Goal: Check status: Check status

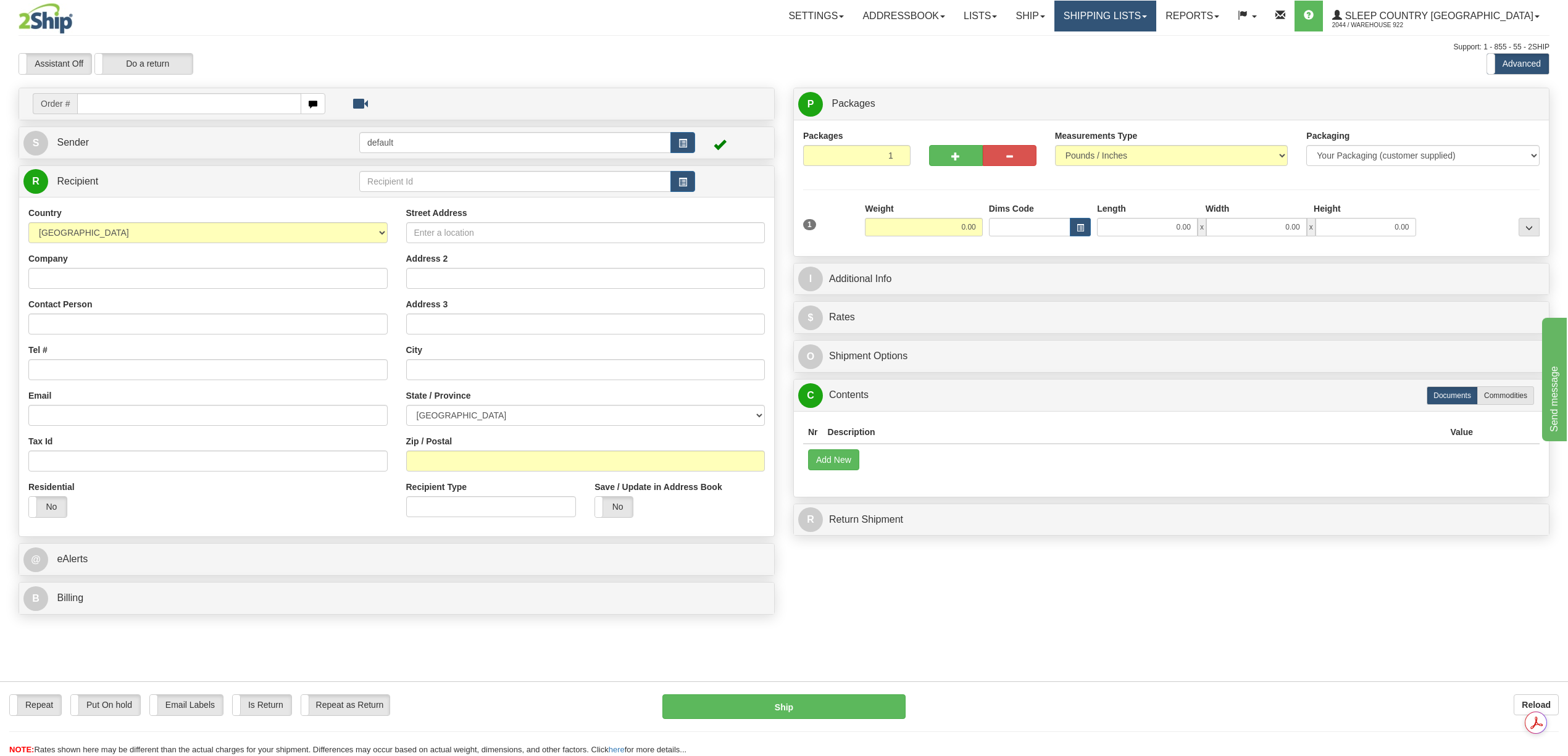
click at [1156, 16] on link "Shipping lists" at bounding box center [1105, 16] width 102 height 31
click at [1120, 40] on span "Current Shipments" at bounding box center [1083, 43] width 72 height 9
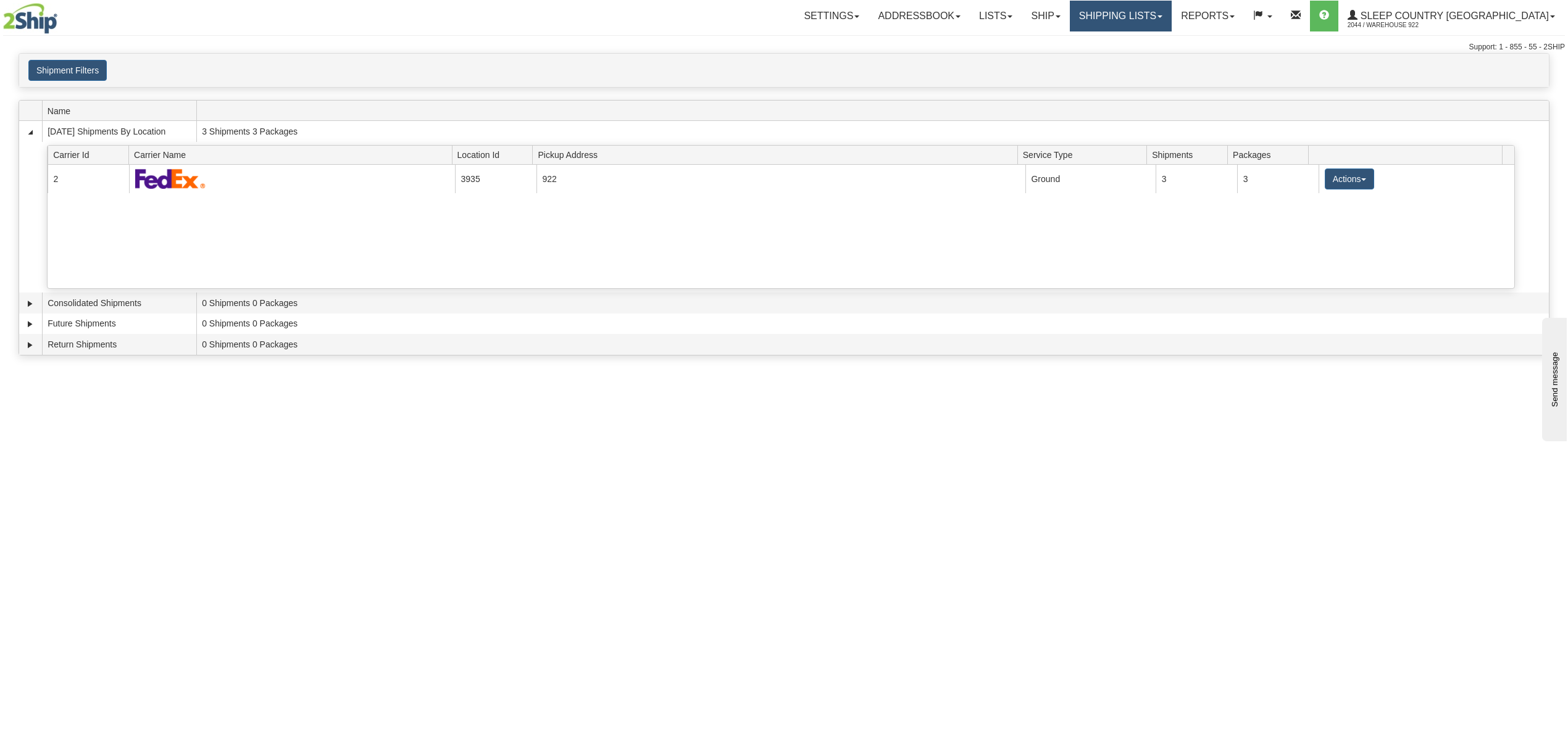
click at [1171, 13] on link "Shipping lists" at bounding box center [1121, 16] width 102 height 31
click at [1135, 46] on span "Current Shipments" at bounding box center [1098, 43] width 72 height 9
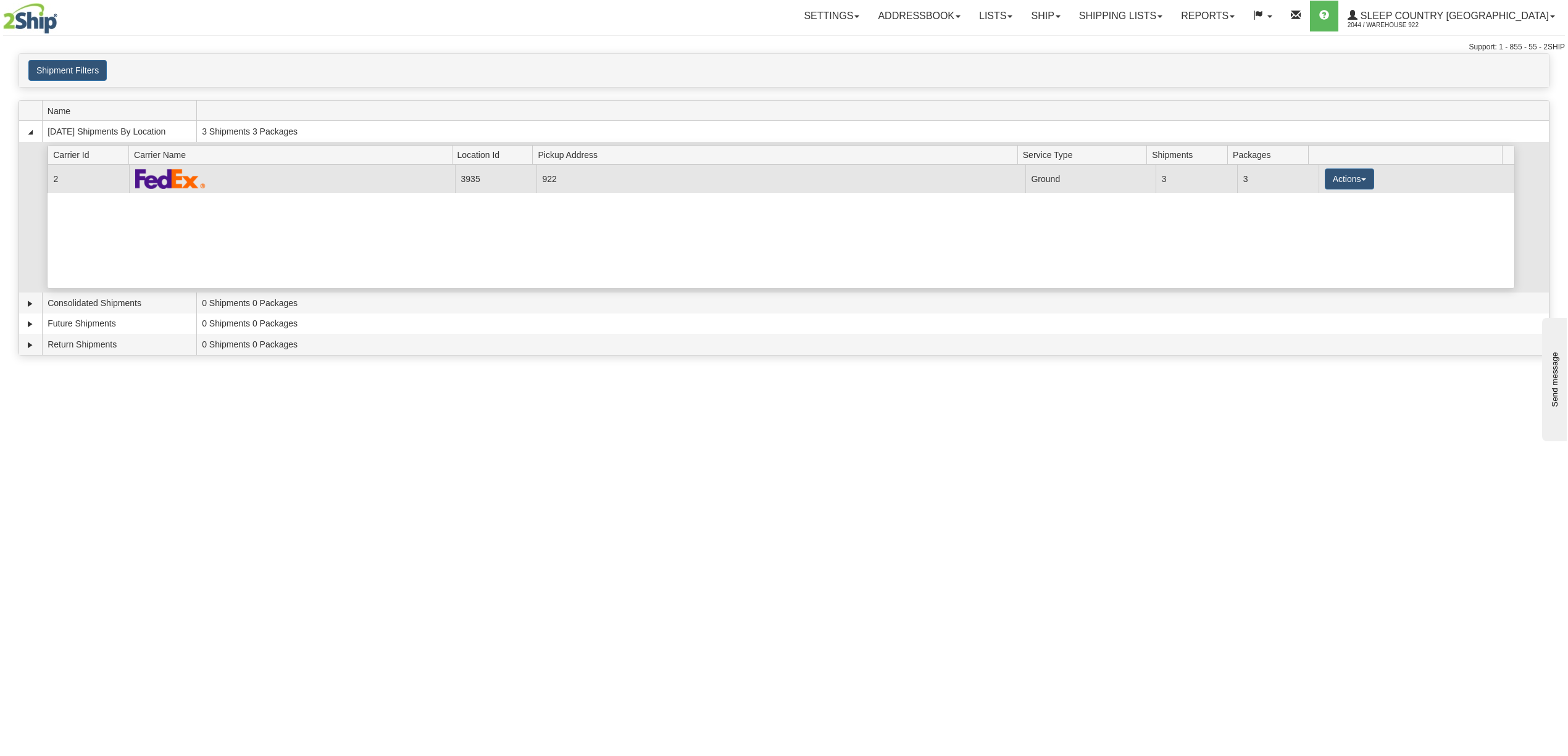
click at [591, 180] on td "922" at bounding box center [780, 178] width 489 height 28
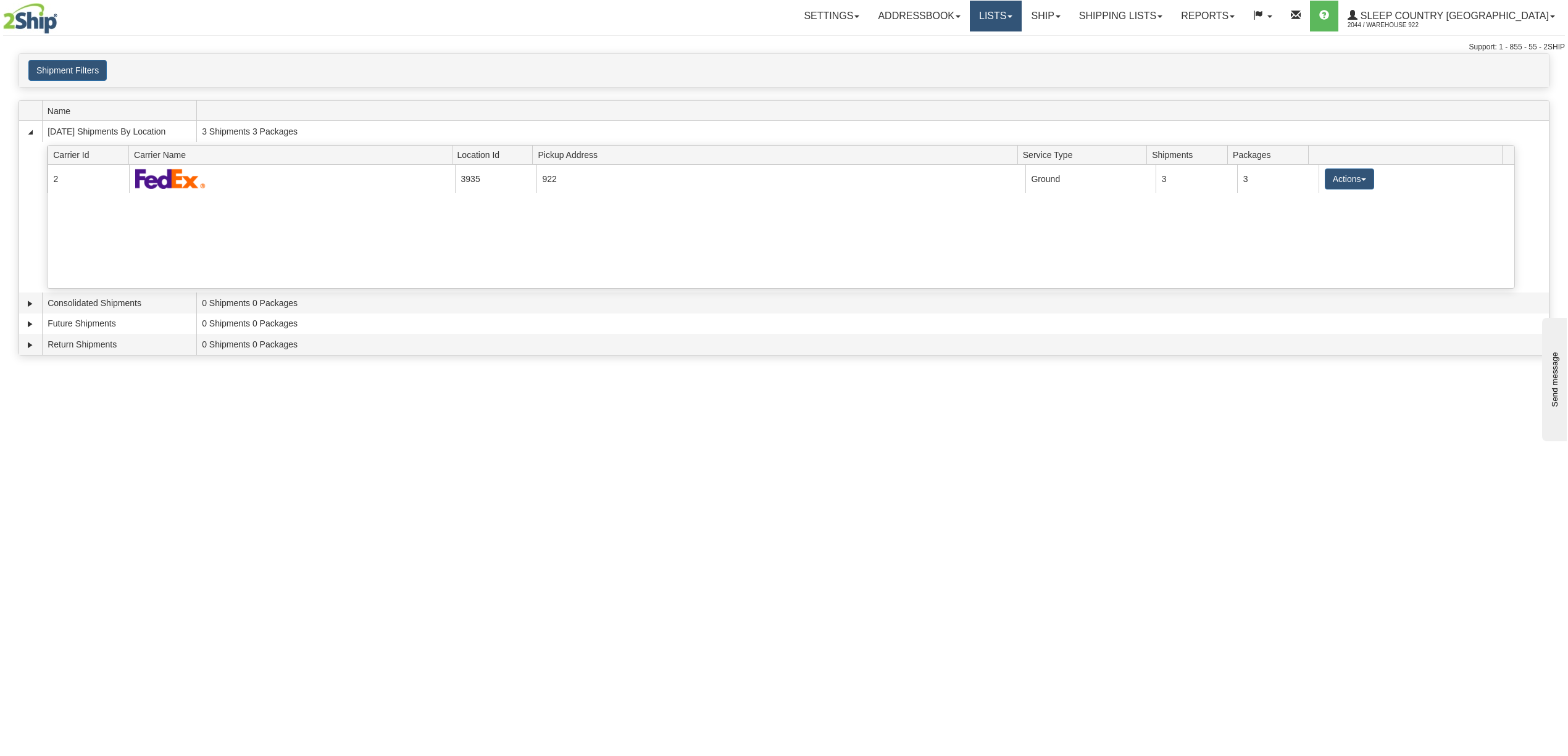
click at [1022, 17] on link "Lists" at bounding box center [995, 16] width 51 height 31
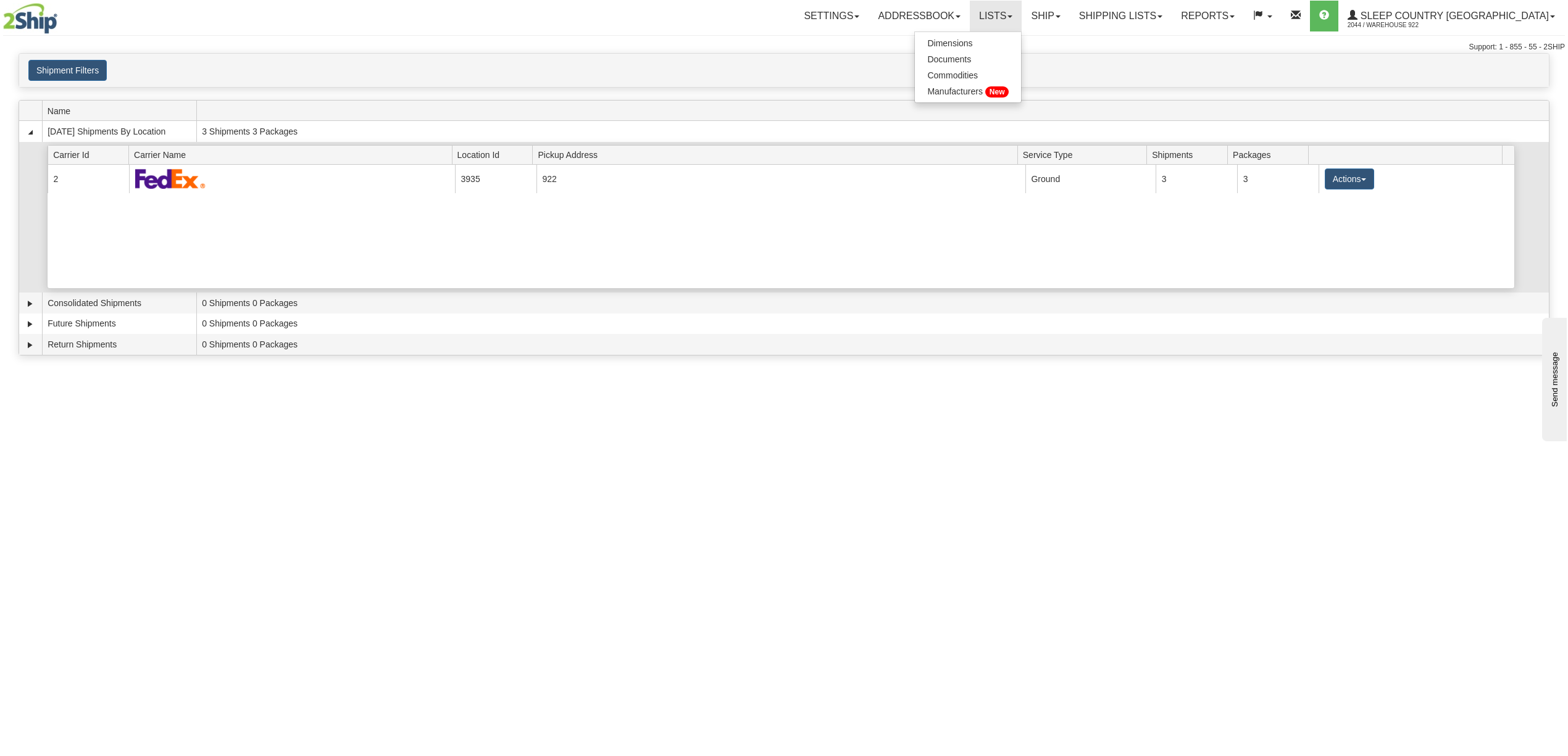
click at [1052, 223] on div "Current 2 3935 922 19370 Ground 3 3 Actions Details Close Pickup Zip Print" at bounding box center [781, 226] width 1467 height 123
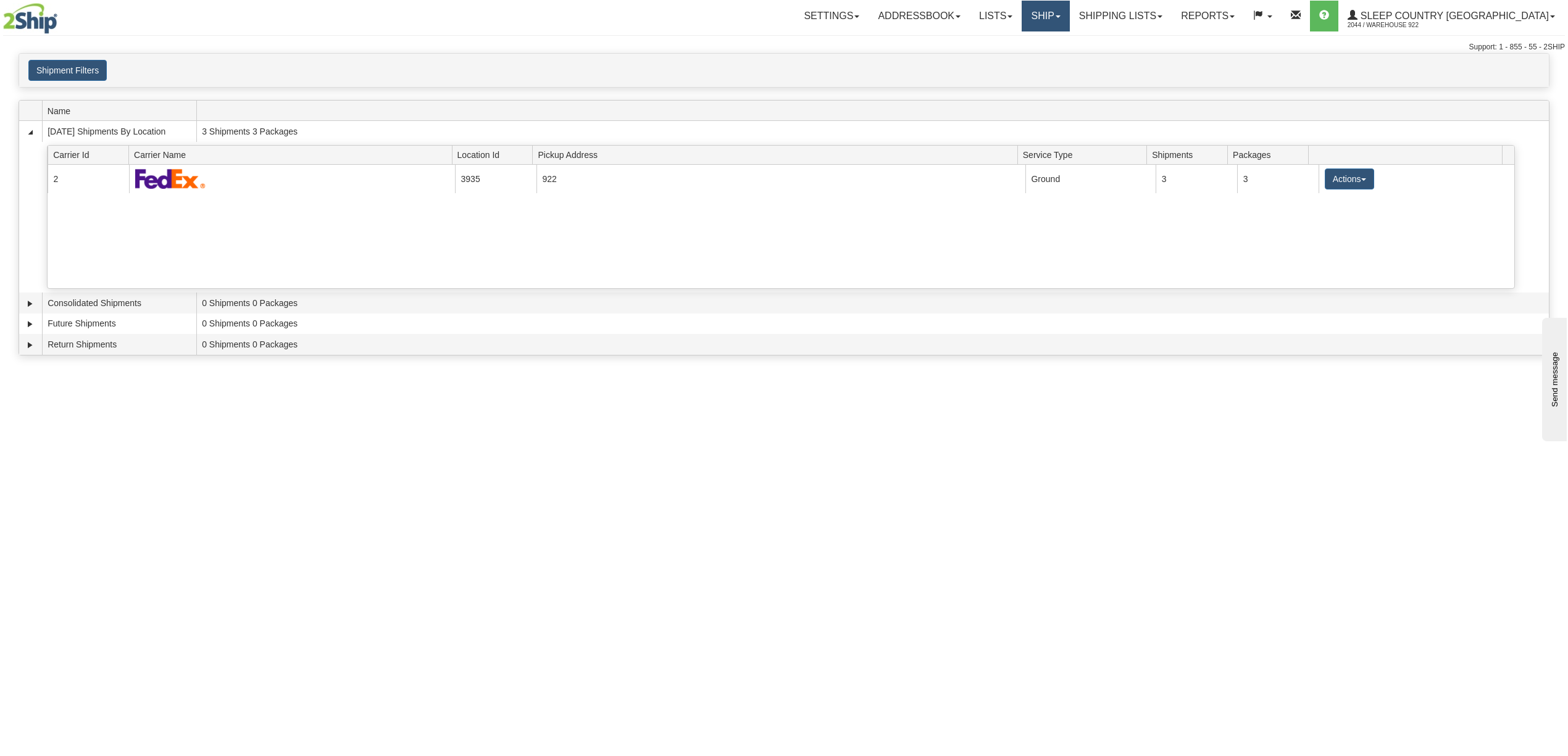
click at [1069, 13] on link "Ship" at bounding box center [1045, 16] width 48 height 31
click at [1106, 228] on div "Current 2 3935 922 19370 Ground 3 3 Actions Details Close Pickup Zip Print" at bounding box center [781, 226] width 1467 height 123
click at [869, 21] on link "Settings" at bounding box center [832, 16] width 74 height 31
click at [950, 80] on div "Shipment Filters Website Agent Client" at bounding box center [783, 70] width 1529 height 21
click at [1171, 23] on link "Shipping lists" at bounding box center [1121, 16] width 102 height 31
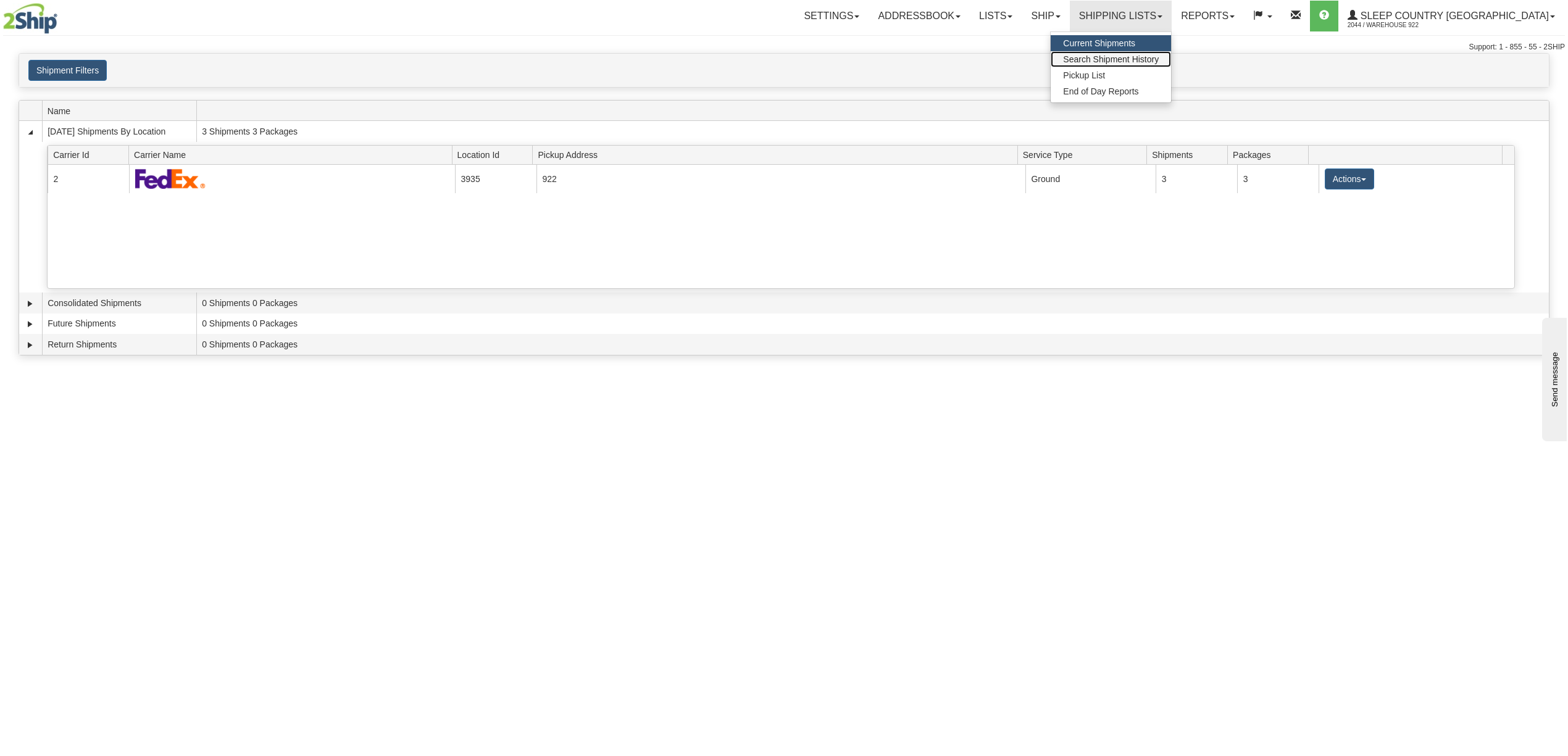
click at [1159, 60] on span "Search Shipment History" at bounding box center [1110, 59] width 96 height 9
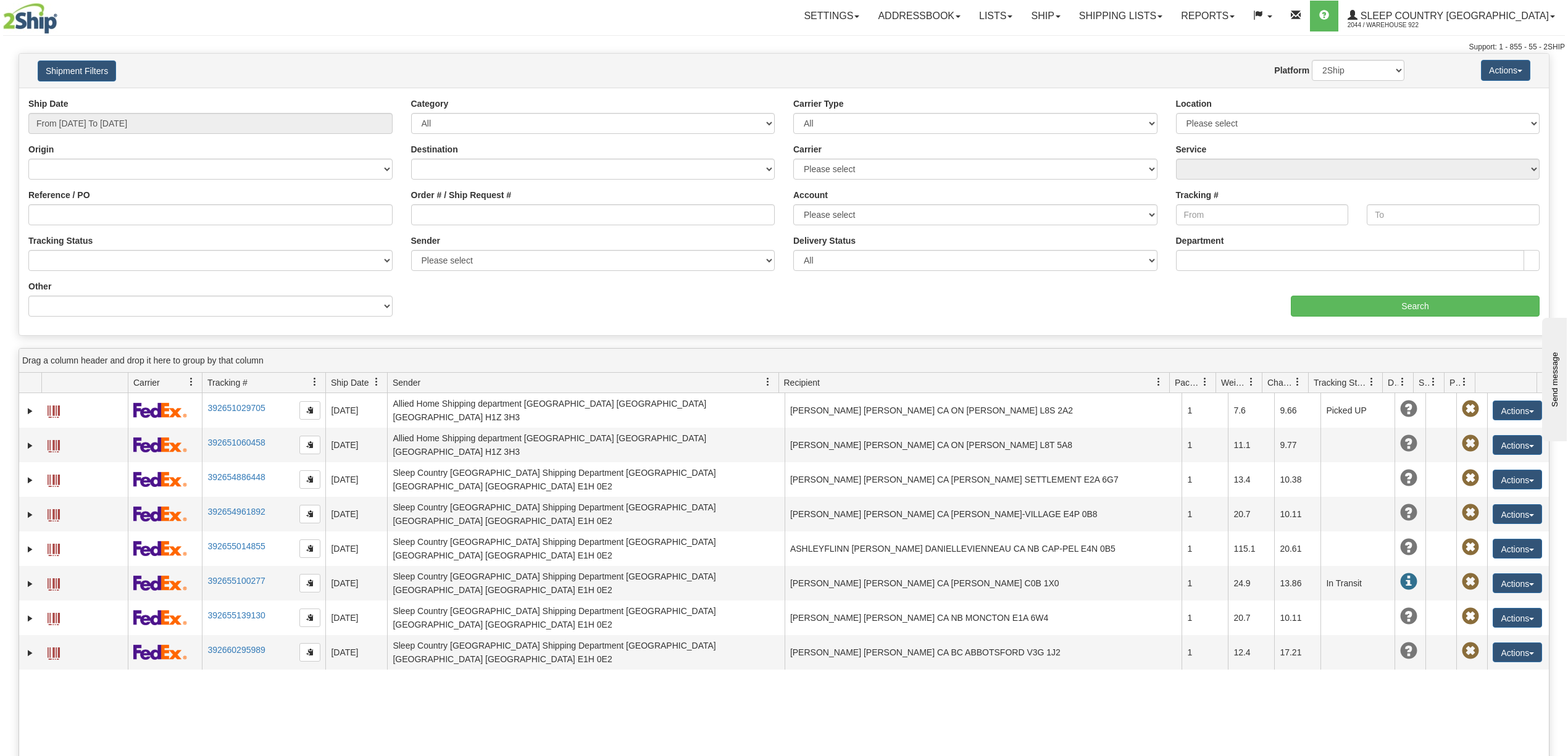
click at [699, 691] on div "31539688 2044 392651029705 [DATE] [DATE] 08:28:20 AM Allied Home Shipping depar…" at bounding box center [783, 667] width 1529 height 549
click at [89, 124] on input "From [DATE] To [DATE]" at bounding box center [211, 123] width 364 height 21
click at [73, 191] on li "Last 7 Days" at bounding box center [83, 191] width 99 height 17
type input "From [DATE] To [DATE]"
click at [1403, 307] on input "Search" at bounding box center [1415, 306] width 249 height 21
